Goal: Task Accomplishment & Management: Use online tool/utility

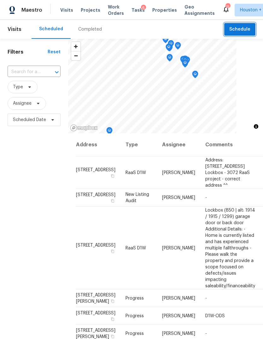
click at [249, 28] on span "Schedule" at bounding box center [239, 30] width 21 height 8
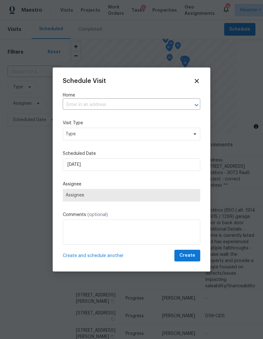
click at [160, 104] on input "text" at bounding box center [123, 105] width 120 height 10
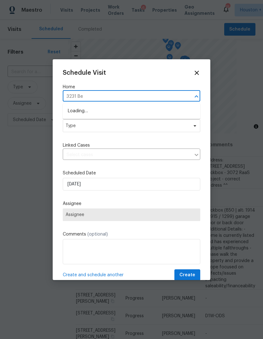
type input "3231 Ben"
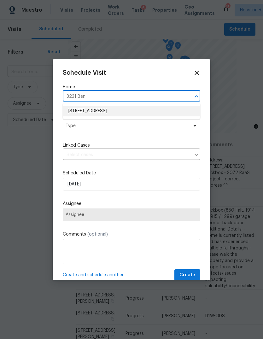
click at [167, 112] on li "[STREET_ADDRESS]" at bounding box center [132, 111] width 138 height 10
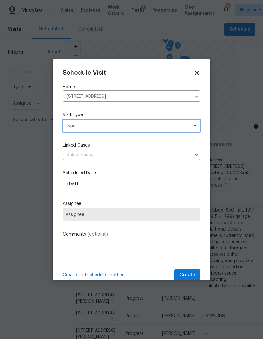
click at [176, 128] on span "Type" at bounding box center [127, 126] width 123 height 6
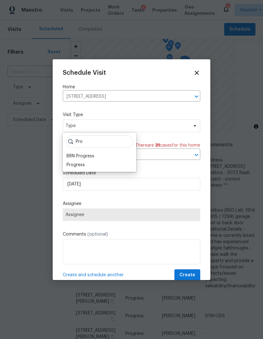
type input "Pro"
click at [75, 168] on div "Progress" at bounding box center [76, 165] width 18 height 6
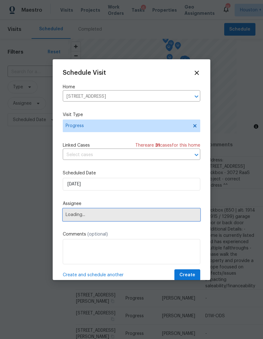
click at [74, 217] on span "Loading..." at bounding box center [132, 214] width 132 height 5
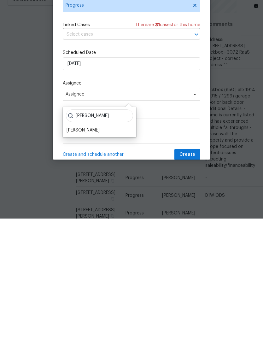
type input "[PERSON_NAME]"
click at [82, 248] on div "[PERSON_NAME]" at bounding box center [83, 251] width 33 height 6
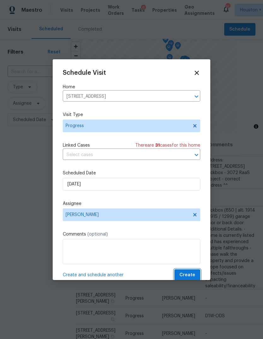
click at [191, 271] on button "Create" at bounding box center [188, 275] width 26 height 12
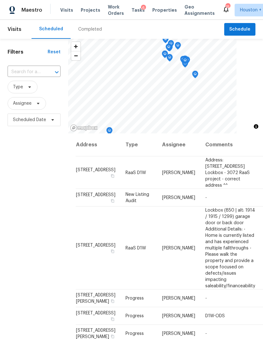
click at [91, 8] on span "Projects" at bounding box center [91, 10] width 20 height 6
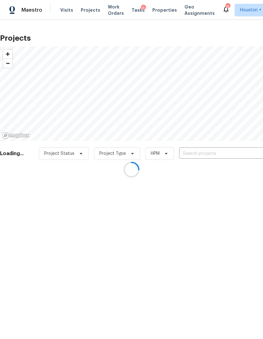
click at [248, 151] on div at bounding box center [131, 169] width 263 height 339
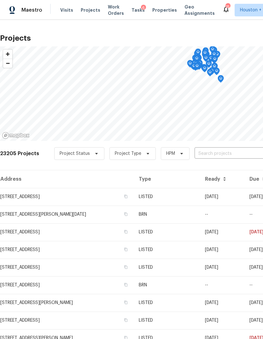
click at [242, 150] on input "text" at bounding box center [231, 154] width 72 height 10
type input "3231 Ben"
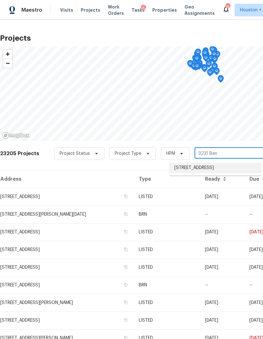
click at [238, 170] on li "[STREET_ADDRESS]" at bounding box center [215, 168] width 92 height 10
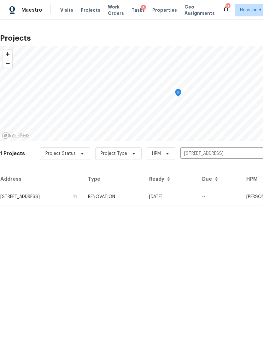
click at [21, 193] on td "[STREET_ADDRESS]" at bounding box center [41, 197] width 83 height 18
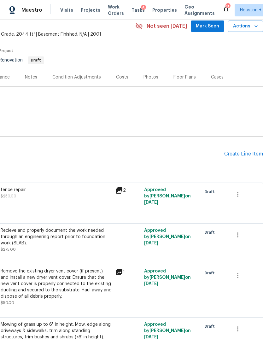
scroll to position [28, 93]
click at [151, 78] on div "Photos" at bounding box center [151, 77] width 15 height 6
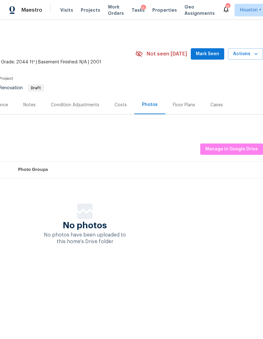
scroll to position [0, 93]
click at [183, 102] on div "Floor Plans" at bounding box center [184, 105] width 22 height 6
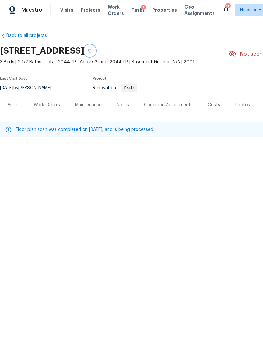
click at [96, 53] on button "button" at bounding box center [89, 50] width 11 height 11
